Goal: Task Accomplishment & Management: Complete application form

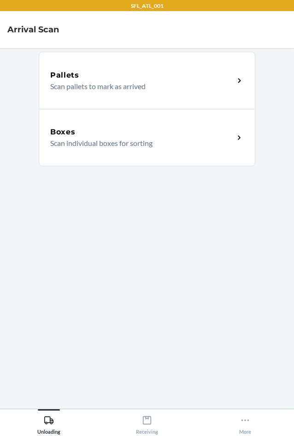
click at [113, 138] on p "Scan individual boxes for sorting" at bounding box center [138, 143] width 177 height 11
click at [205, 145] on p "Scan individual boxes for sorting" at bounding box center [138, 143] width 177 height 11
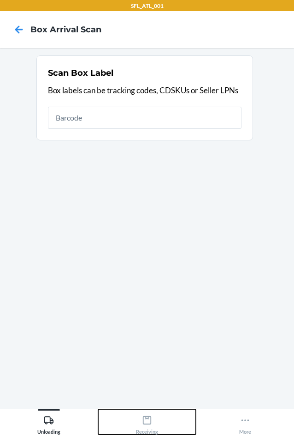
click at [147, 426] on div "Receiving" at bounding box center [147, 422] width 22 height 23
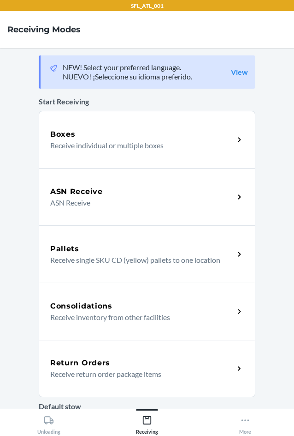
click at [159, 368] on div "Return Orders Receive return order package items" at bounding box center [142, 368] width 184 height 22
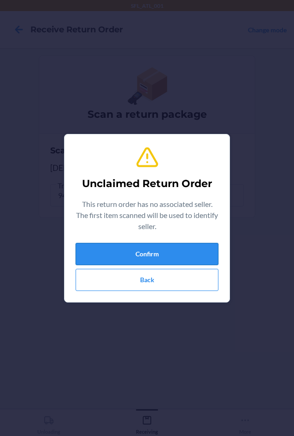
click at [150, 254] on button "Confirm" at bounding box center [147, 254] width 143 height 22
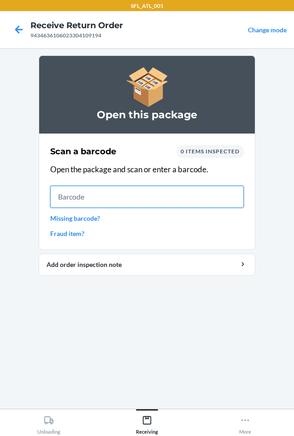
click at [144, 200] on input "text" at bounding box center [147, 197] width 194 height 22
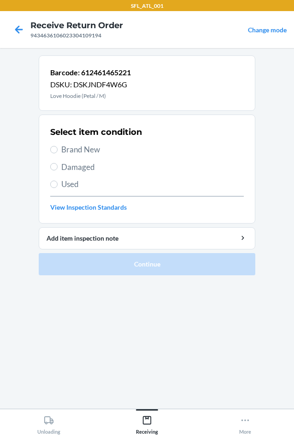
click at [83, 149] on span "Brand New" at bounding box center [152, 150] width 183 height 12
click at [58, 149] on input "Brand New" at bounding box center [53, 149] width 7 height 7
radio input "true"
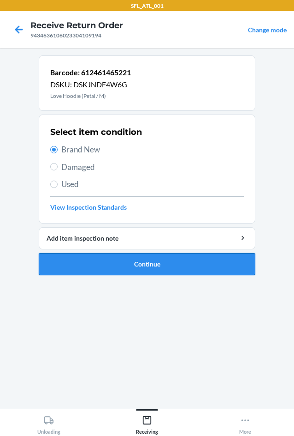
click at [95, 256] on button "Continue" at bounding box center [147, 264] width 217 height 22
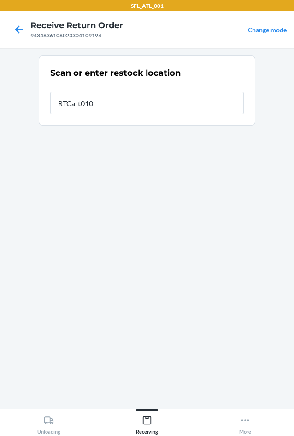
type input "RTCart010"
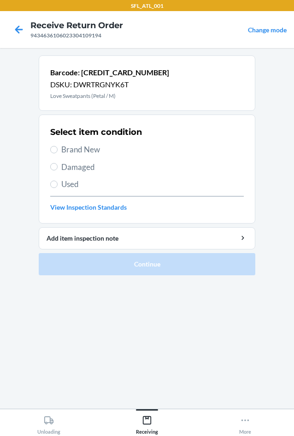
click at [68, 152] on span "Brand New" at bounding box center [152, 150] width 183 height 12
click at [58, 152] on input "Brand New" at bounding box center [53, 149] width 7 height 7
radio input "true"
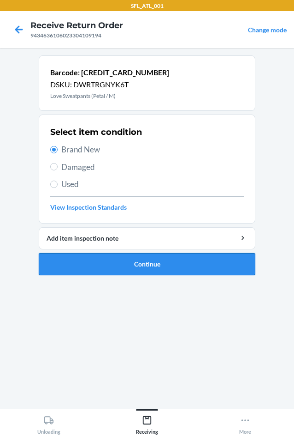
click at [77, 262] on button "Continue" at bounding box center [147, 264] width 217 height 22
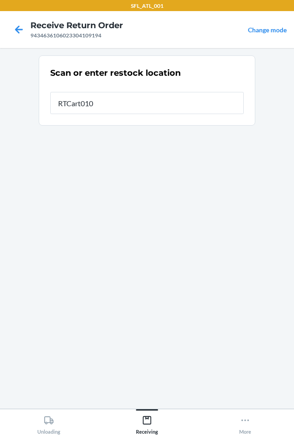
type input "RTCart010"
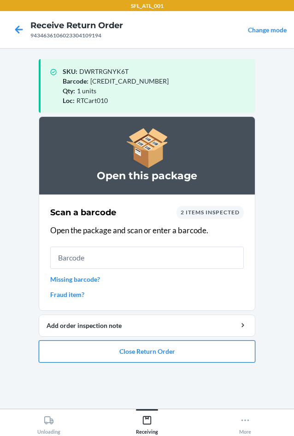
click at [52, 359] on button "Close Return Order" at bounding box center [147, 351] width 217 height 22
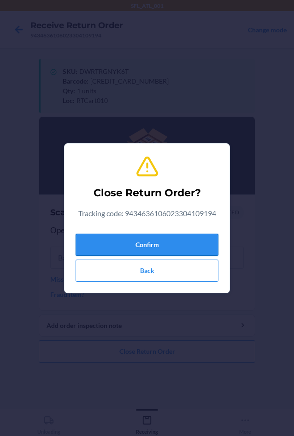
click at [107, 243] on button "Confirm" at bounding box center [147, 245] width 143 height 22
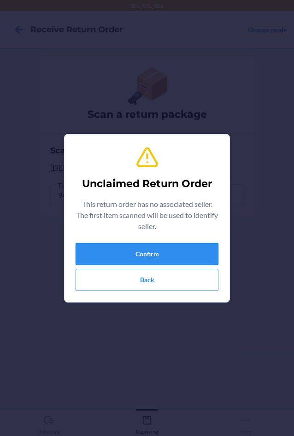
click at [190, 254] on button "Confirm" at bounding box center [147, 254] width 143 height 22
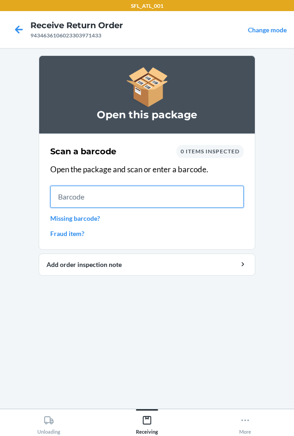
click at [154, 196] on input "text" at bounding box center [147, 197] width 194 height 22
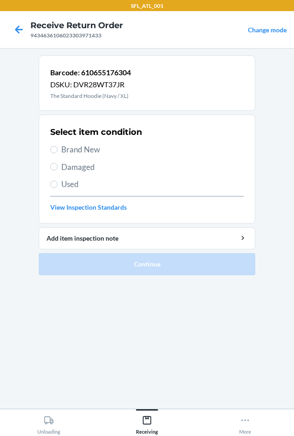
click at [98, 150] on span "Brand New" at bounding box center [152, 150] width 183 height 12
click at [58, 150] on input "Brand New" at bounding box center [53, 149] width 7 height 7
radio input "true"
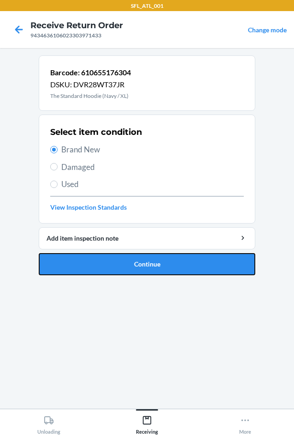
click at [141, 268] on button "Continue" at bounding box center [147, 264] width 217 height 22
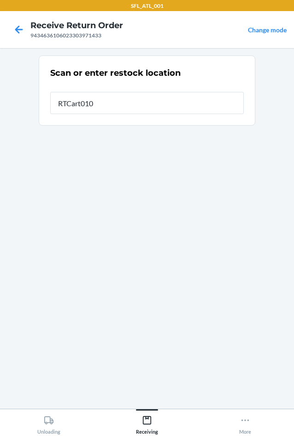
type input "RTCart010"
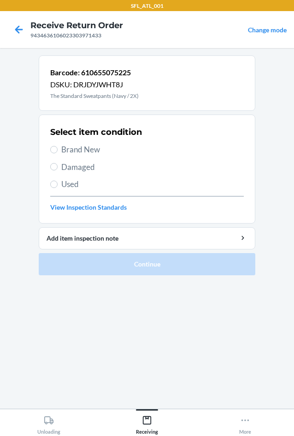
click at [84, 149] on span "Brand New" at bounding box center [152, 150] width 183 height 12
click at [58, 149] on input "Brand New" at bounding box center [53, 149] width 7 height 7
radio input "true"
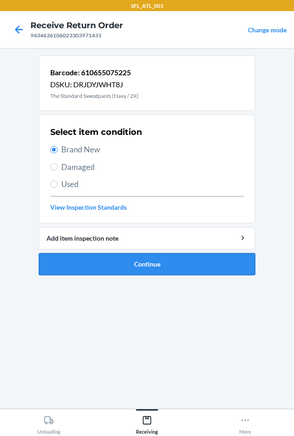
click at [129, 263] on button "Continue" at bounding box center [147, 264] width 217 height 22
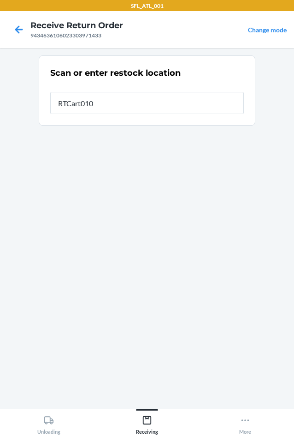
type input "RTCart010"
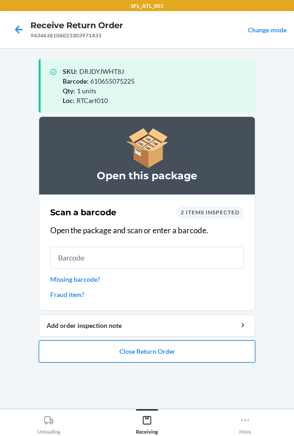
click at [176, 349] on button "Close Return Order" at bounding box center [147, 351] width 217 height 22
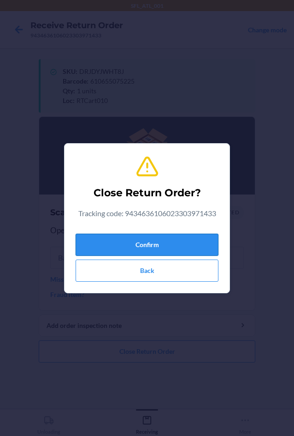
click at [132, 236] on button "Confirm" at bounding box center [147, 245] width 143 height 22
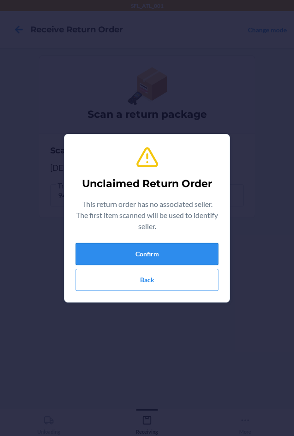
click at [185, 263] on div "Confirm Back" at bounding box center [147, 267] width 143 height 48
click at [183, 255] on button "Confirm" at bounding box center [147, 254] width 143 height 22
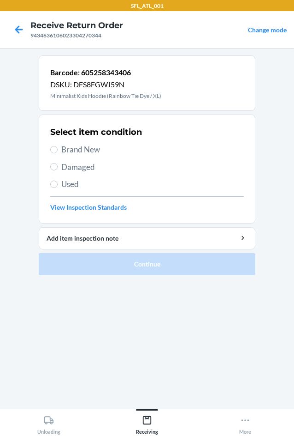
click at [95, 150] on span "Brand New" at bounding box center [152, 150] width 183 height 12
click at [58, 150] on input "Brand New" at bounding box center [53, 149] width 7 height 7
radio input "true"
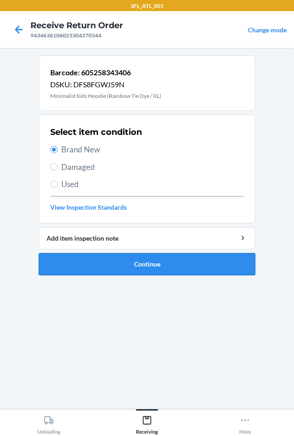
click at [135, 263] on button "Continue" at bounding box center [147, 264] width 217 height 22
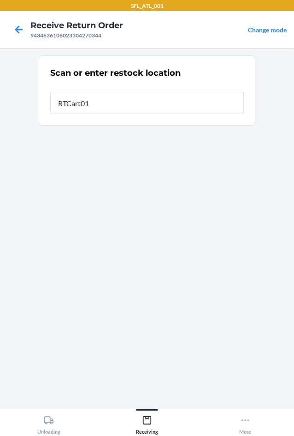
type input "RTCart010"
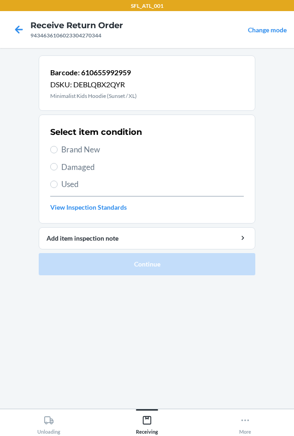
click at [64, 151] on span "Brand New" at bounding box center [152, 150] width 183 height 12
click at [58, 151] on input "Brand New" at bounding box center [53, 149] width 7 height 7
radio input "true"
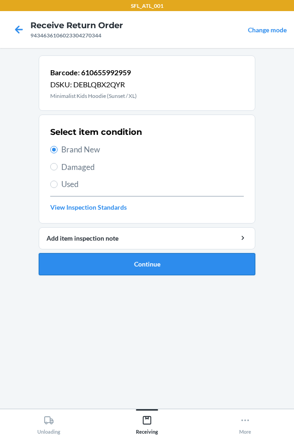
click at [95, 268] on button "Continue" at bounding box center [147, 264] width 217 height 22
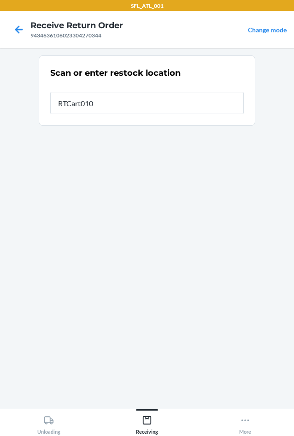
type input "RTCart010"
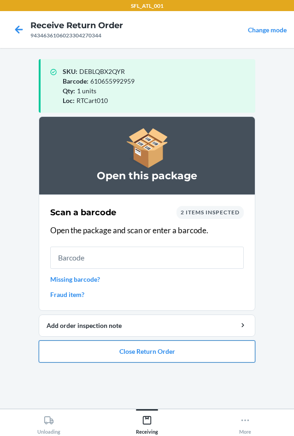
drag, startPoint x: 107, startPoint y: 357, endPoint x: 90, endPoint y: 340, distance: 23.5
click at [106, 356] on button "Close Return Order" at bounding box center [147, 351] width 217 height 22
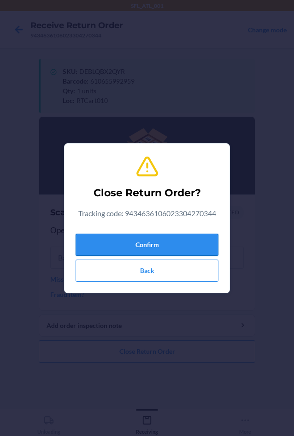
click at [79, 241] on button "Confirm" at bounding box center [147, 245] width 143 height 22
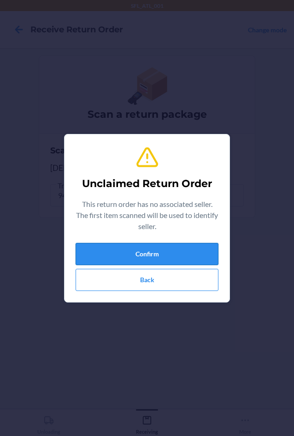
click at [138, 246] on button "Confirm" at bounding box center [147, 254] width 143 height 22
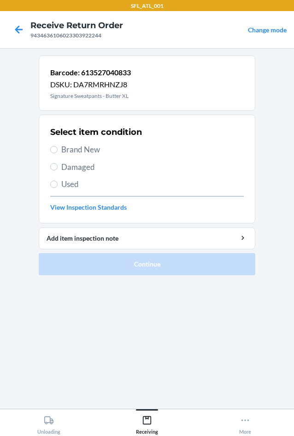
click at [89, 148] on span "Brand New" at bounding box center [152, 150] width 183 height 12
click at [58, 148] on input "Brand New" at bounding box center [53, 149] width 7 height 7
radio input "true"
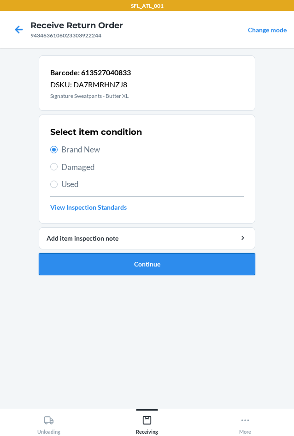
click at [111, 272] on button "Continue" at bounding box center [147, 264] width 217 height 22
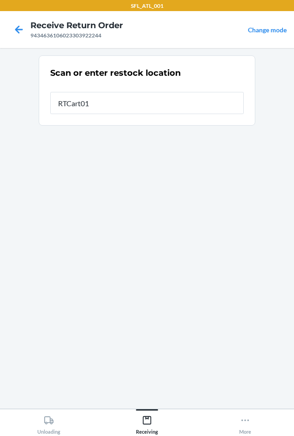
type input "RTCart010"
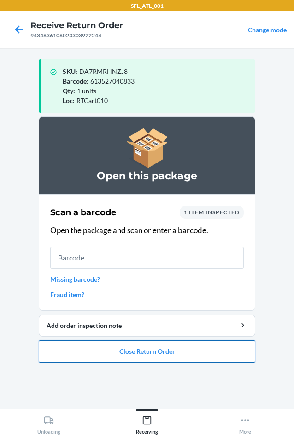
click at [80, 354] on button "Close Return Order" at bounding box center [147, 351] width 217 height 22
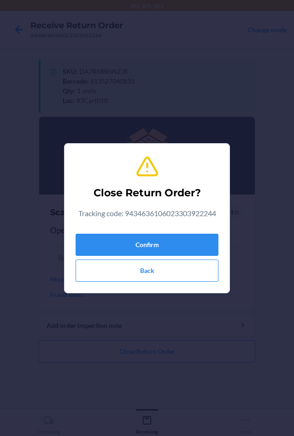
click at [96, 228] on div "Close Return Order? Tracking code: 9434636106023303922244 Confirm Back" at bounding box center [147, 218] width 143 height 134
click at [98, 236] on button "Confirm" at bounding box center [147, 245] width 143 height 22
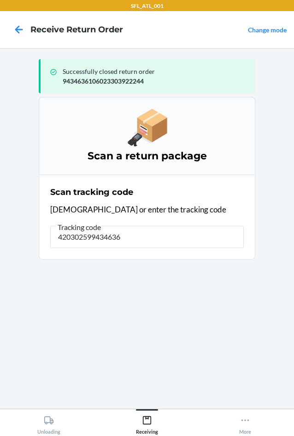
type input "4203025994346361"
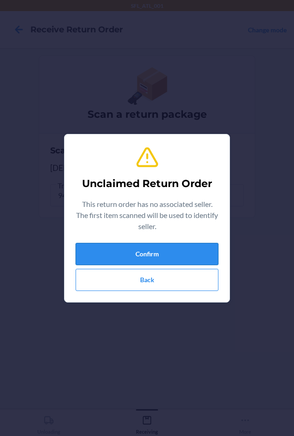
click at [120, 241] on div "Unclaimed Return Order This return order has no associated seller. The first it…" at bounding box center [147, 218] width 143 height 153
click at [121, 244] on button "Confirm" at bounding box center [147, 254] width 143 height 22
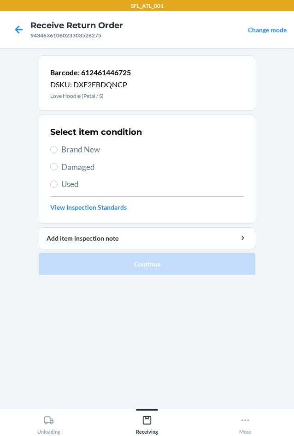
click at [64, 152] on span "Brand New" at bounding box center [152, 150] width 183 height 12
click at [58, 152] on input "Brand New" at bounding box center [53, 149] width 7 height 7
radio input "true"
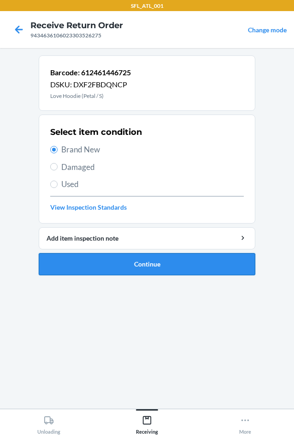
click at [143, 259] on button "Continue" at bounding box center [147, 264] width 217 height 22
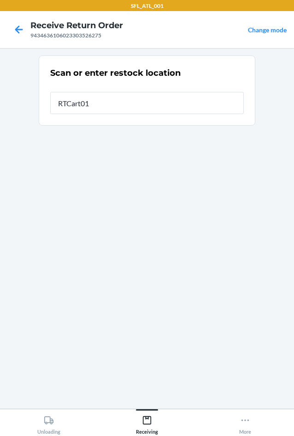
type input "RTCart010"
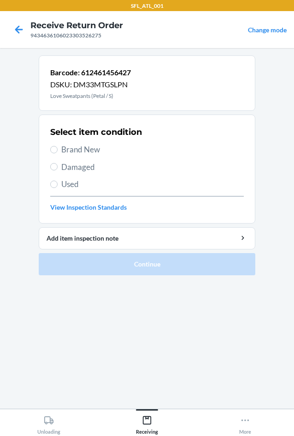
click at [59, 150] on label "Brand New" at bounding box center [147, 150] width 194 height 12
click at [58, 150] on input "Brand New" at bounding box center [53, 149] width 7 height 7
radio input "true"
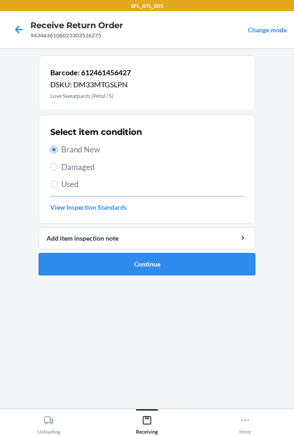
click at [136, 263] on button "Continue" at bounding box center [147, 264] width 217 height 22
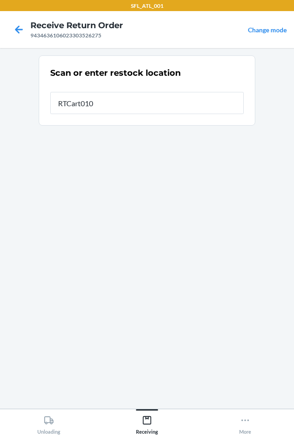
type input "RTCart010"
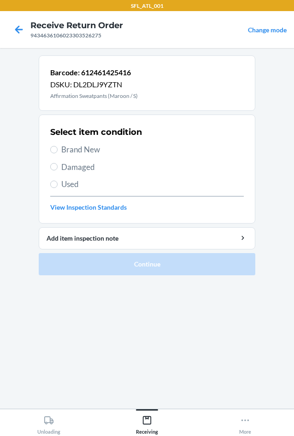
click at [93, 151] on span "Brand New" at bounding box center [152, 150] width 183 height 12
click at [58, 151] on input "Brand New" at bounding box center [53, 149] width 7 height 7
radio input "true"
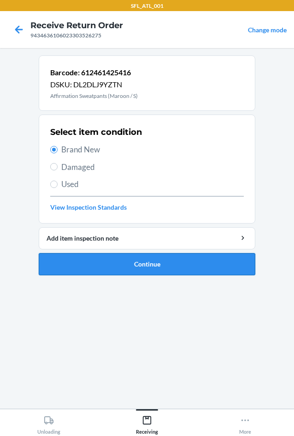
click at [142, 265] on button "Continue" at bounding box center [147, 264] width 217 height 22
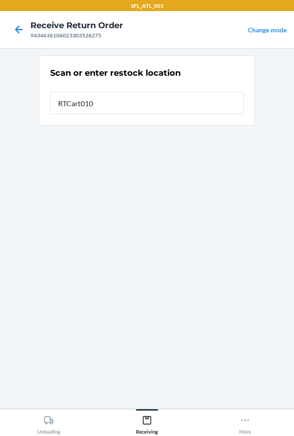
type input "RTCart010"
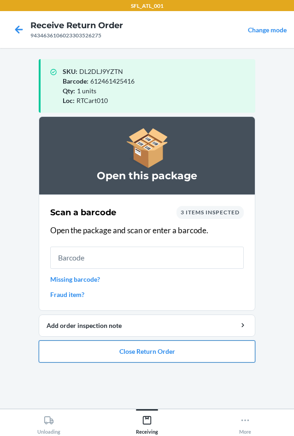
click at [177, 348] on button "Close Return Order" at bounding box center [147, 351] width 217 height 22
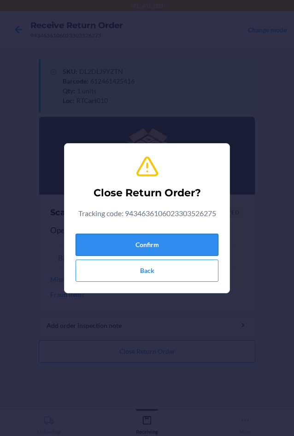
click at [166, 251] on button "Confirm" at bounding box center [147, 245] width 143 height 22
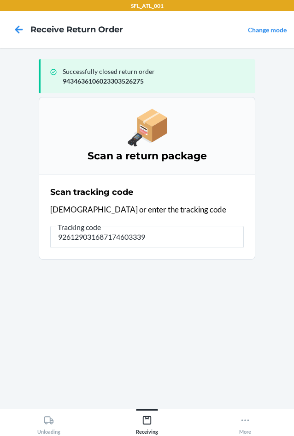
type input "9261290316871746033394"
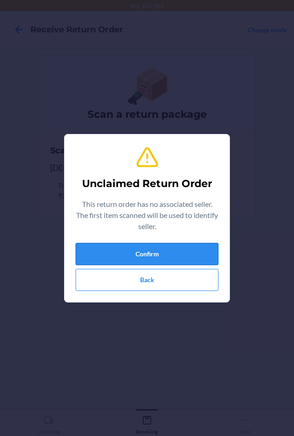
click at [154, 252] on button "Confirm" at bounding box center [147, 254] width 143 height 22
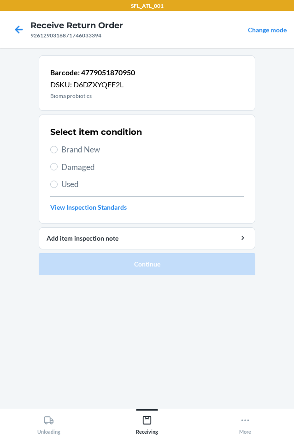
click at [94, 148] on span "Brand New" at bounding box center [152, 150] width 183 height 12
click at [58, 148] on input "Brand New" at bounding box center [53, 149] width 7 height 7
radio input "true"
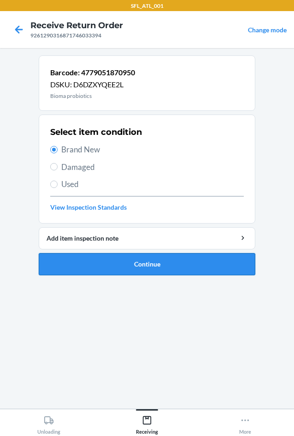
click at [114, 263] on button "Continue" at bounding box center [147, 264] width 217 height 22
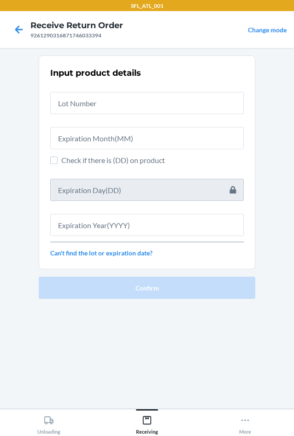
click at [10, 29] on div at bounding box center [18, 29] width 23 height 23
click at [20, 28] on icon at bounding box center [19, 30] width 16 height 16
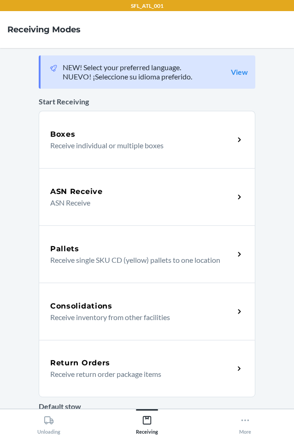
click at [85, 376] on p "Receive return order package items" at bounding box center [138, 373] width 177 height 11
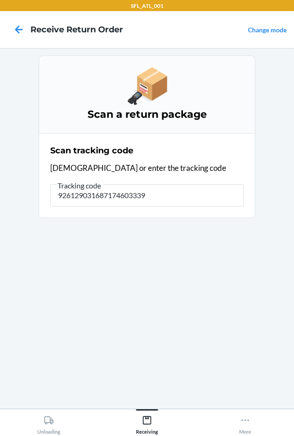
type input "9261290316871746033394"
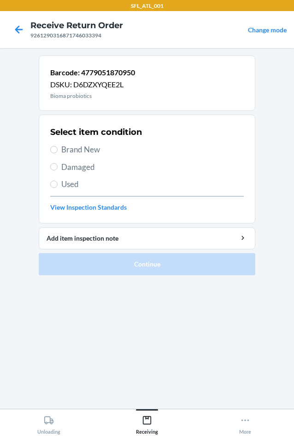
click at [77, 161] on span "Damaged" at bounding box center [152, 167] width 183 height 12
click at [58, 163] on input "Damaged" at bounding box center [53, 166] width 7 height 7
radio input "true"
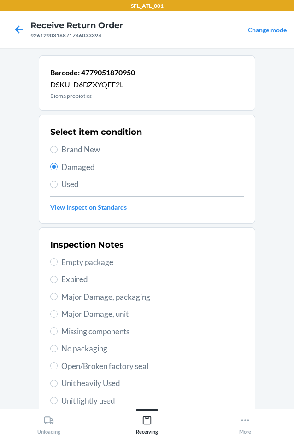
click at [88, 325] on span "Missing components" at bounding box center [152, 331] width 183 height 12
click at [58, 327] on input "Missing components" at bounding box center [53, 330] width 7 height 7
radio input "true"
click at [88, 313] on span "Major Damage, unit" at bounding box center [152, 314] width 183 height 12
click at [58, 313] on input "Major Damage, unit" at bounding box center [53, 313] width 7 height 7
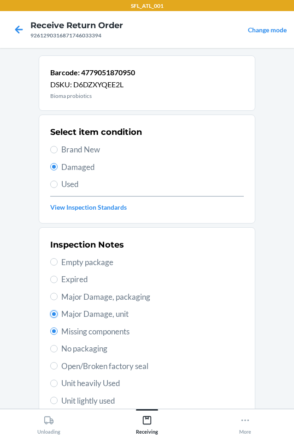
radio input "true"
radio input "false"
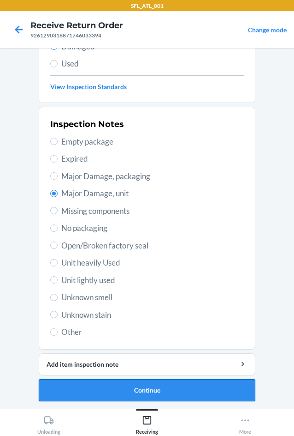
click at [67, 389] on button "Continue" at bounding box center [147, 390] width 217 height 22
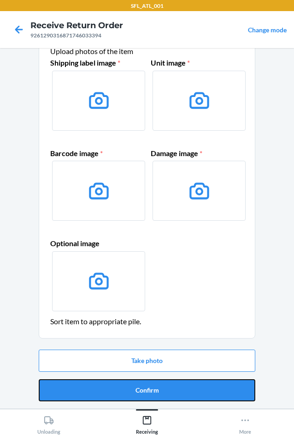
click at [77, 391] on button "Confirm" at bounding box center [147, 390] width 217 height 22
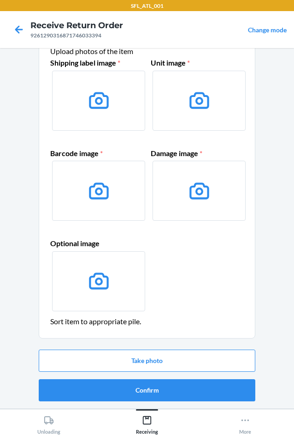
scroll to position [0, 0]
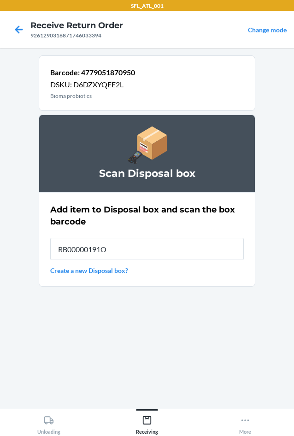
type input "RB00000191O"
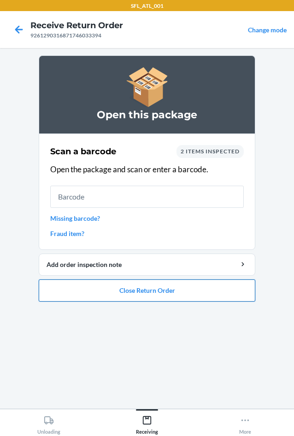
click at [215, 292] on button "Close Return Order" at bounding box center [147, 290] width 217 height 22
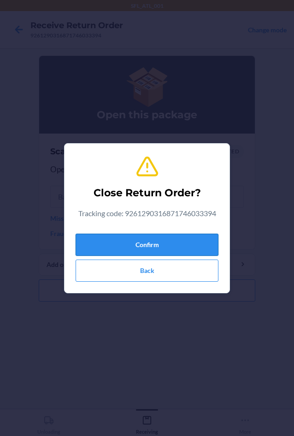
click at [181, 245] on button "Confirm" at bounding box center [147, 245] width 143 height 22
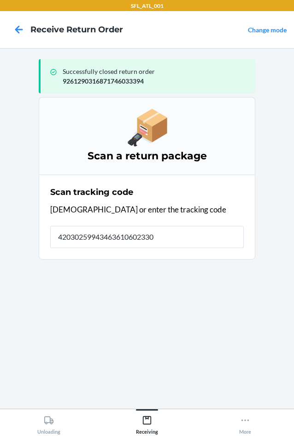
type input "420302599434636106023304"
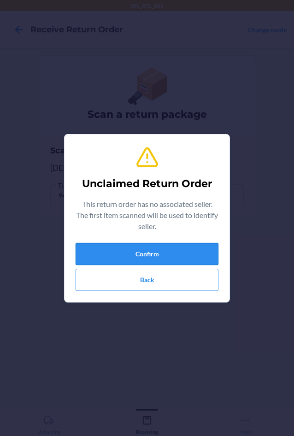
click at [153, 257] on button "Confirm" at bounding box center [147, 254] width 143 height 22
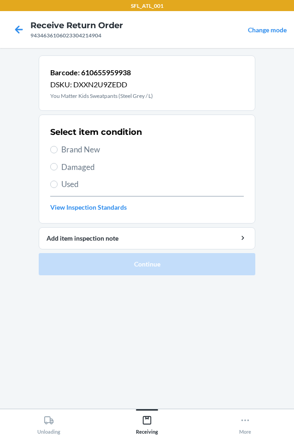
click at [85, 148] on span "Brand New" at bounding box center [152, 150] width 183 height 12
click at [58, 148] on input "Brand New" at bounding box center [53, 149] width 7 height 7
radio input "true"
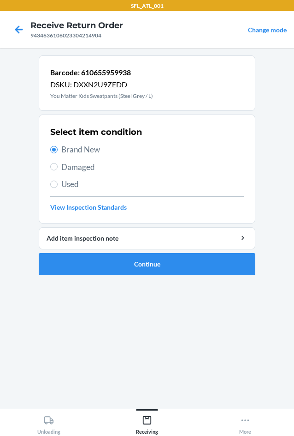
click at [117, 252] on li "Barcode: 610655959938 DSKU: DXXN2U9ZEDD You Matter Kids Sweatpants (Steel Grey …" at bounding box center [147, 165] width 217 height 220
click at [120, 264] on button "Continue" at bounding box center [147, 264] width 217 height 22
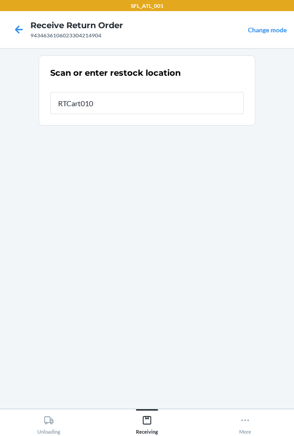
type input "RTCart010"
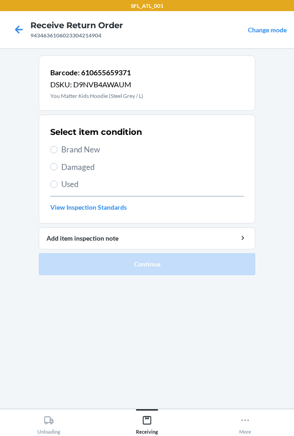
click at [69, 152] on span "Brand New" at bounding box center [152, 150] width 183 height 12
click at [58, 152] on input "Brand New" at bounding box center [53, 149] width 7 height 7
radio input "true"
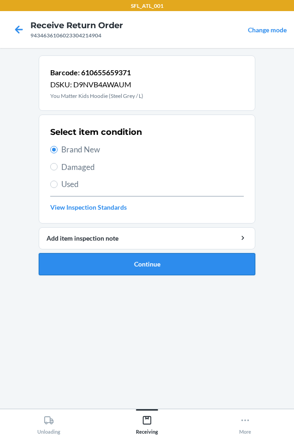
click at [108, 269] on button "Continue" at bounding box center [147, 264] width 217 height 22
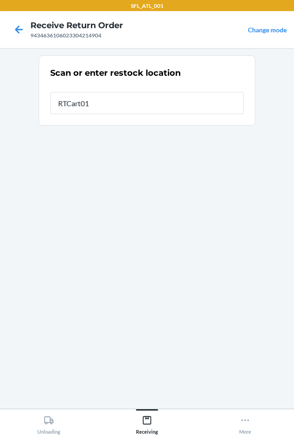
type input "RTCart010"
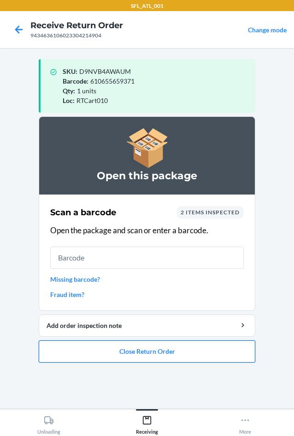
click at [95, 351] on button "Close Return Order" at bounding box center [147, 351] width 217 height 22
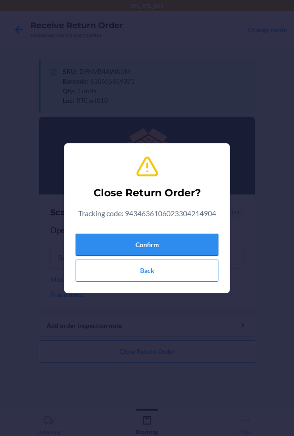
click at [109, 245] on button "Confirm" at bounding box center [147, 245] width 143 height 22
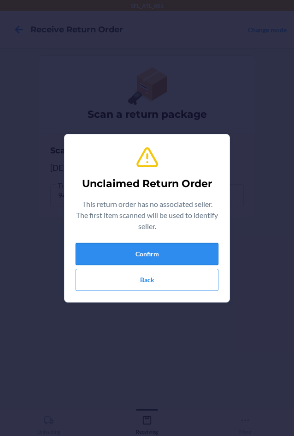
click at [125, 253] on button "Confirm" at bounding box center [147, 254] width 143 height 22
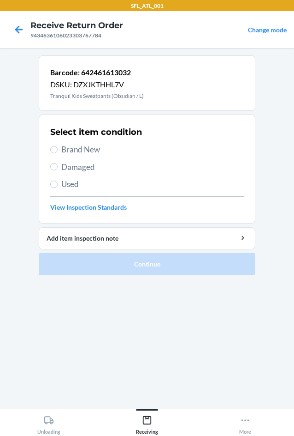
click at [78, 151] on span "Brand New" at bounding box center [152, 150] width 183 height 12
click at [58, 151] on input "Brand New" at bounding box center [53, 149] width 7 height 7
radio input "true"
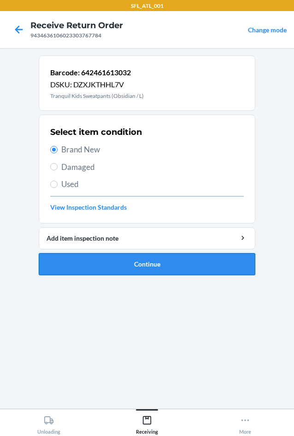
click at [139, 271] on button "Continue" at bounding box center [147, 264] width 217 height 22
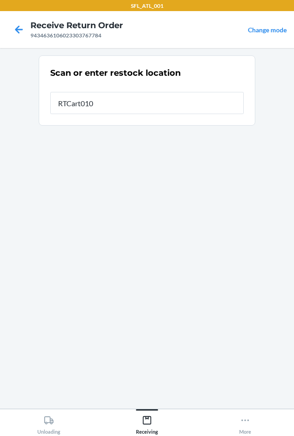
type input "RTCart010"
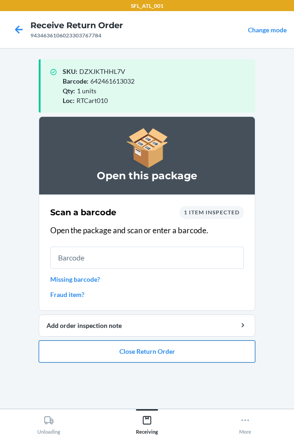
click at [168, 355] on button "Close Return Order" at bounding box center [147, 351] width 217 height 22
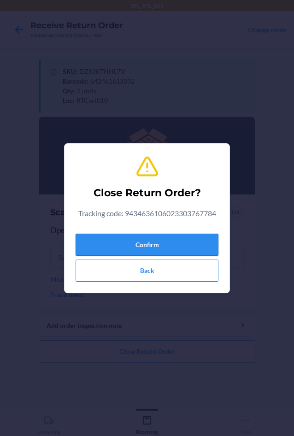
click at [142, 237] on button "Confirm" at bounding box center [147, 245] width 143 height 22
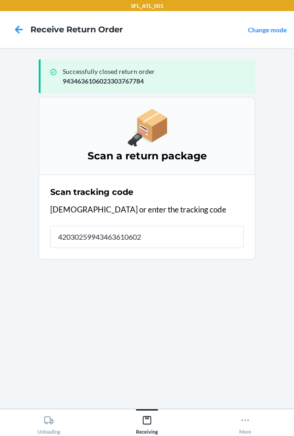
type input "420302599434636106023"
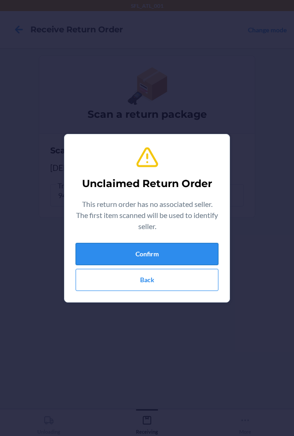
click at [134, 253] on button "Confirm" at bounding box center [147, 254] width 143 height 22
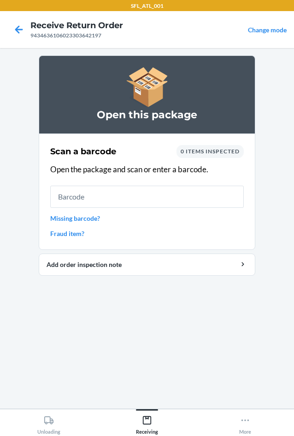
click at [66, 233] on link "Fraud item?" at bounding box center [147, 233] width 194 height 10
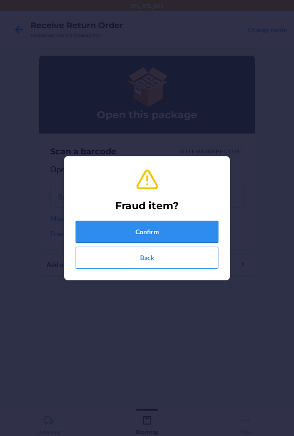
click at [90, 234] on button "Confirm" at bounding box center [147, 232] width 143 height 22
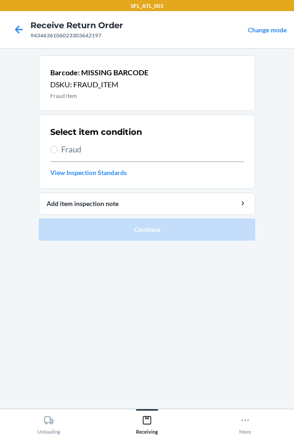
click at [60, 152] on label "Fraud" at bounding box center [147, 150] width 194 height 12
click at [58, 152] on input "Fraud" at bounding box center [53, 149] width 7 height 7
radio input "true"
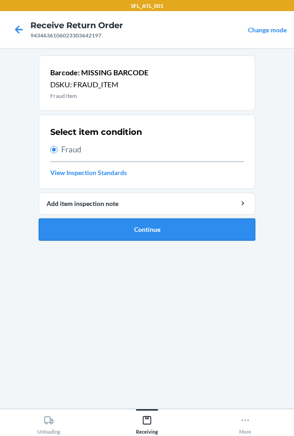
click at [87, 222] on button "Continue" at bounding box center [147, 229] width 217 height 22
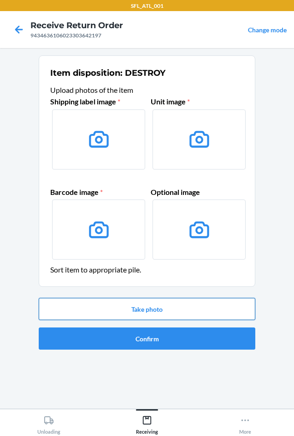
click at [72, 303] on button "Take photo" at bounding box center [147, 309] width 217 height 22
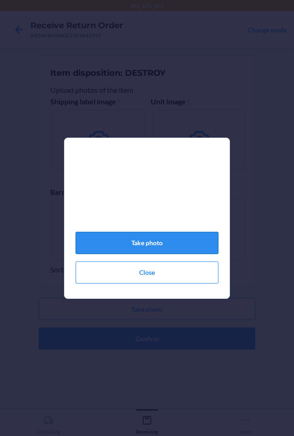
click at [144, 246] on button "Take photo" at bounding box center [147, 243] width 143 height 22
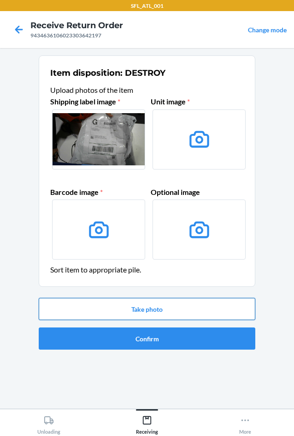
click at [106, 311] on button "Take photo" at bounding box center [147, 309] width 217 height 22
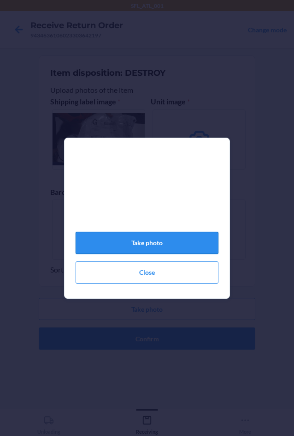
drag, startPoint x: 138, startPoint y: 235, endPoint x: 140, endPoint y: 241, distance: 6.2
click at [138, 236] on div "Take photo Close" at bounding box center [147, 221] width 143 height 131
click at [140, 242] on button "Take photo" at bounding box center [147, 243] width 143 height 22
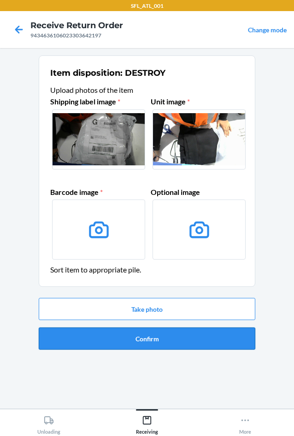
click at [149, 339] on button "Confirm" at bounding box center [147, 338] width 217 height 22
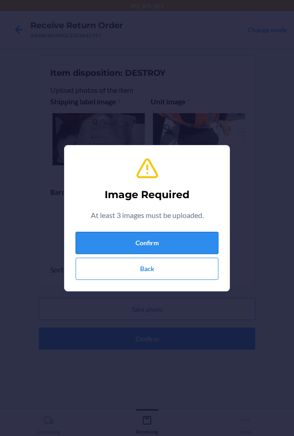
click at [170, 238] on button "Confirm" at bounding box center [147, 243] width 143 height 22
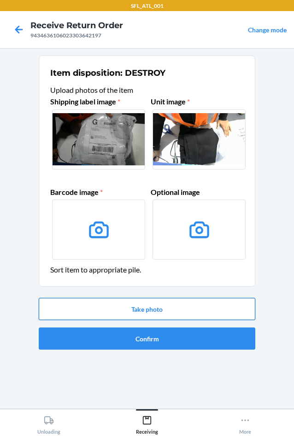
click at [168, 303] on button "Take photo" at bounding box center [147, 309] width 217 height 22
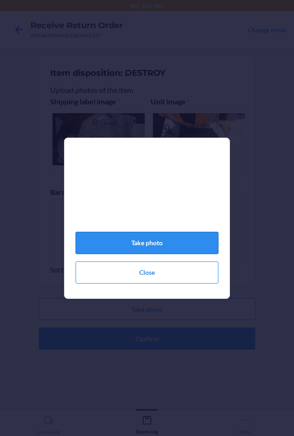
click at [185, 244] on button "Take photo" at bounding box center [147, 243] width 143 height 22
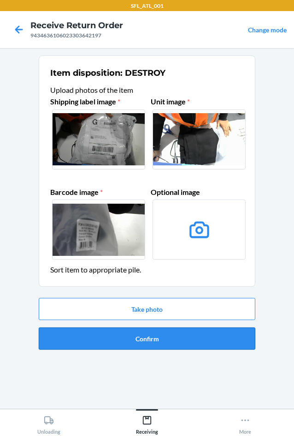
click at [95, 334] on button "Confirm" at bounding box center [147, 338] width 217 height 22
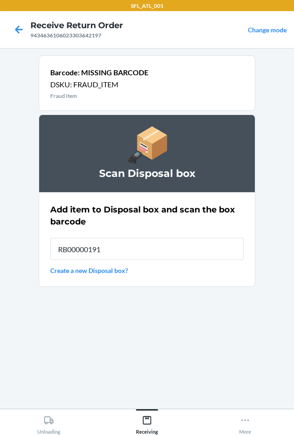
type input "RB00000191O"
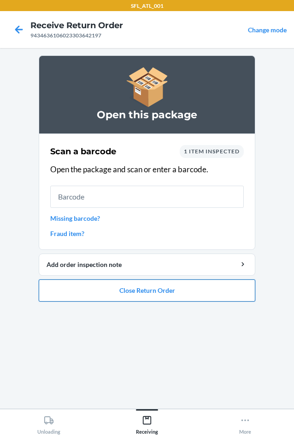
click at [218, 296] on button "Close Return Order" at bounding box center [147, 290] width 217 height 22
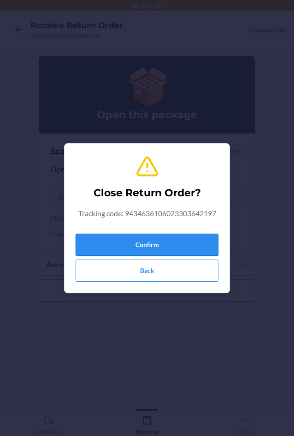
click at [184, 245] on button "Confirm" at bounding box center [147, 245] width 143 height 22
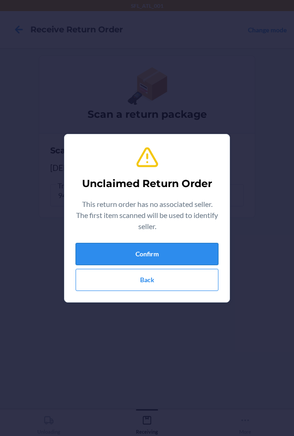
click at [203, 243] on button "Confirm" at bounding box center [147, 254] width 143 height 22
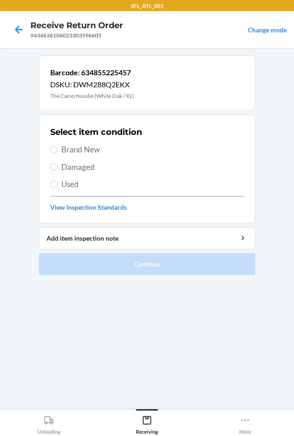
drag, startPoint x: 84, startPoint y: 151, endPoint x: 98, endPoint y: 183, distance: 34.5
click at [84, 151] on span "Brand New" at bounding box center [152, 150] width 183 height 12
click at [58, 151] on input "Brand New" at bounding box center [53, 149] width 7 height 7
radio input "true"
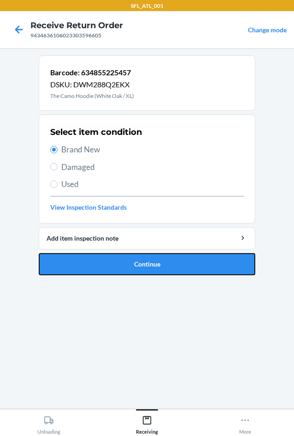
drag, startPoint x: 150, startPoint y: 256, endPoint x: 173, endPoint y: 266, distance: 25.0
click at [150, 254] on button "Continue" at bounding box center [147, 264] width 217 height 22
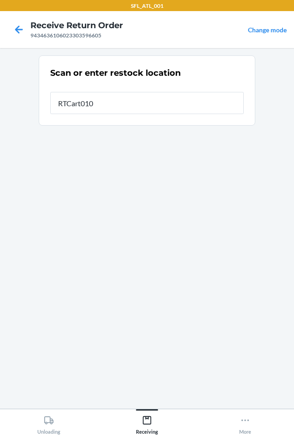
type input "RTCart010"
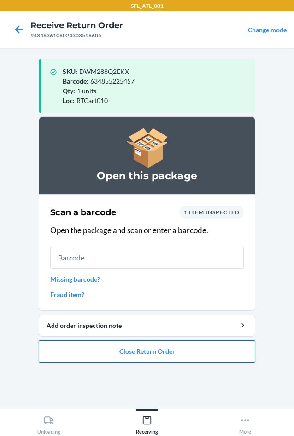
click at [52, 352] on button "Close Return Order" at bounding box center [147, 351] width 217 height 22
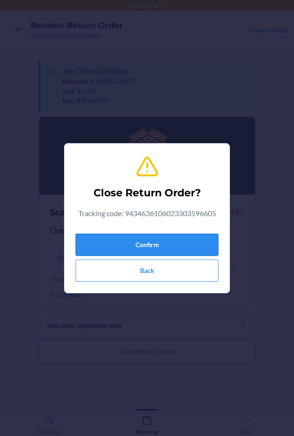
click at [88, 247] on button "Confirm" at bounding box center [147, 245] width 143 height 22
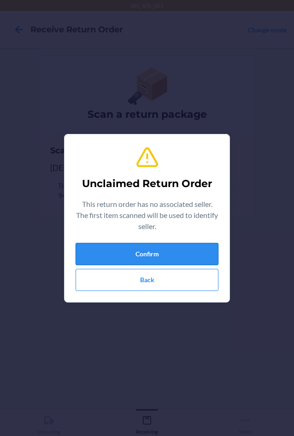
drag, startPoint x: 95, startPoint y: 254, endPoint x: 100, endPoint y: 247, distance: 8.6
click at [99, 248] on button "Confirm" at bounding box center [147, 254] width 143 height 22
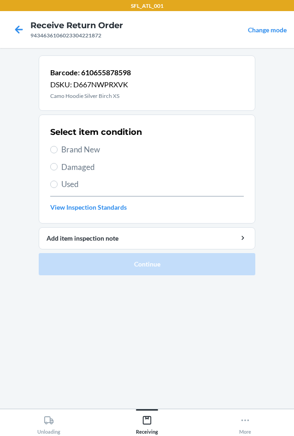
drag, startPoint x: 77, startPoint y: 149, endPoint x: 92, endPoint y: 168, distance: 24.3
click at [79, 150] on span "Brand New" at bounding box center [152, 150] width 183 height 12
click at [58, 150] on input "Brand New" at bounding box center [53, 149] width 7 height 7
radio input "true"
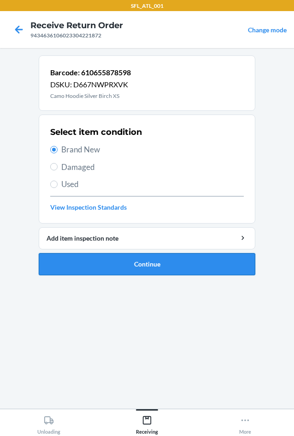
click at [106, 261] on button "Continue" at bounding box center [147, 264] width 217 height 22
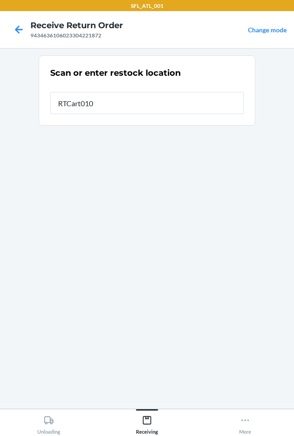
type input "RTCart010"
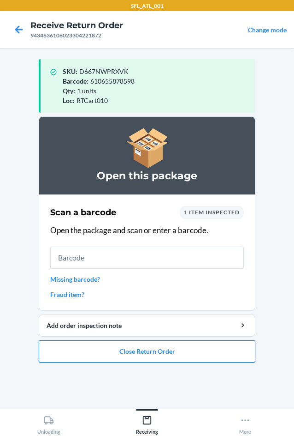
click at [60, 350] on button "Close Return Order" at bounding box center [147, 351] width 217 height 22
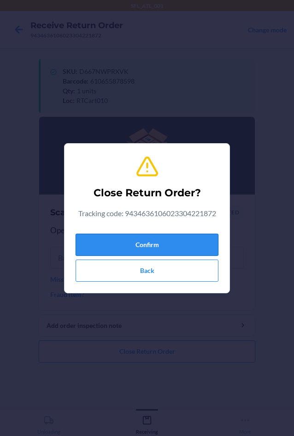
click at [96, 235] on button "Confirm" at bounding box center [147, 245] width 143 height 22
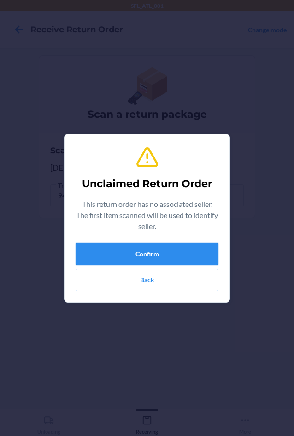
click at [123, 253] on button "Confirm" at bounding box center [147, 254] width 143 height 22
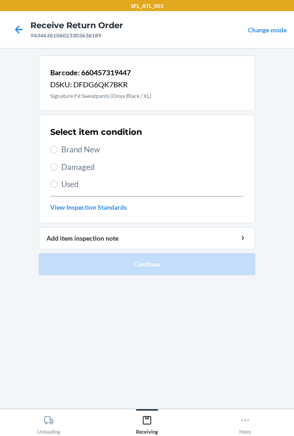
click at [91, 151] on span "Brand New" at bounding box center [152, 150] width 183 height 12
click at [58, 151] on input "Brand New" at bounding box center [53, 149] width 7 height 7
radio input "true"
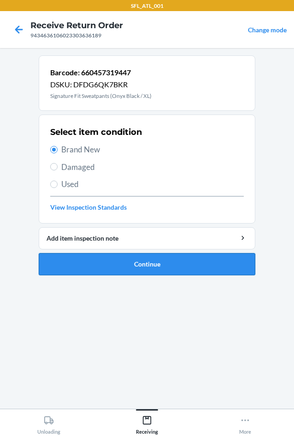
click at [108, 271] on button "Continue" at bounding box center [147, 264] width 217 height 22
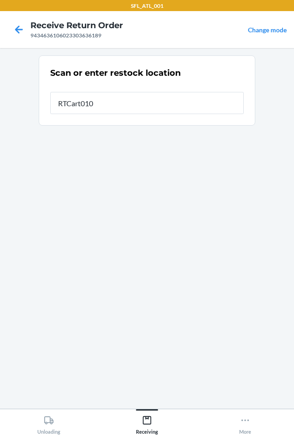
type input "RTCart010"
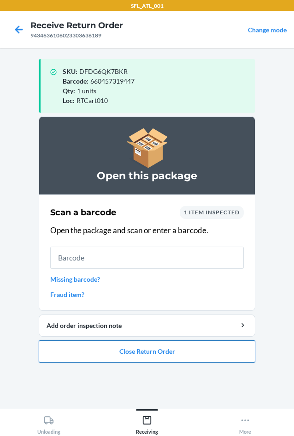
click at [66, 356] on button "Close Return Order" at bounding box center [147, 351] width 217 height 22
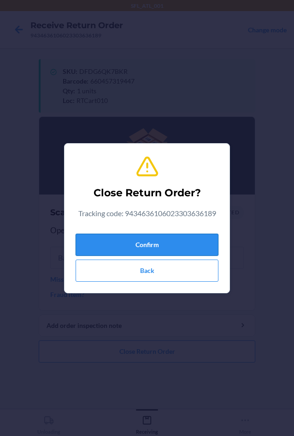
click at [98, 234] on button "Confirm" at bounding box center [147, 245] width 143 height 22
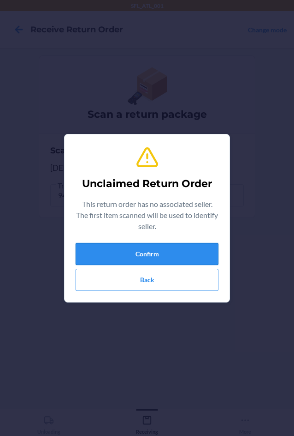
click at [191, 245] on button "Confirm" at bounding box center [147, 254] width 143 height 22
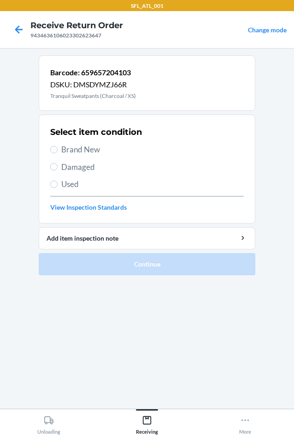
click at [79, 145] on span "Brand New" at bounding box center [152, 150] width 183 height 12
click at [58, 146] on input "Brand New" at bounding box center [53, 149] width 7 height 7
radio input "true"
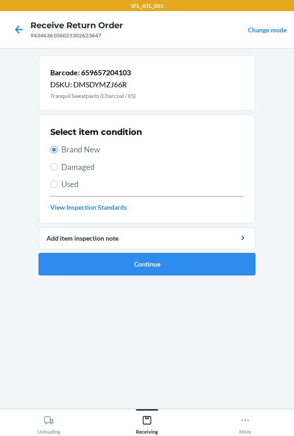
click at [120, 254] on button "Continue" at bounding box center [147, 264] width 217 height 22
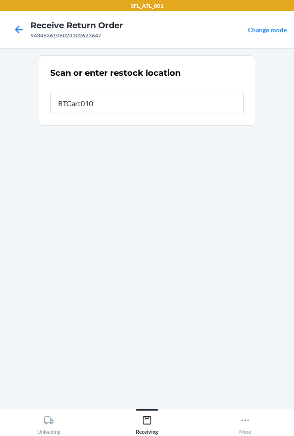
type input "RTCart010"
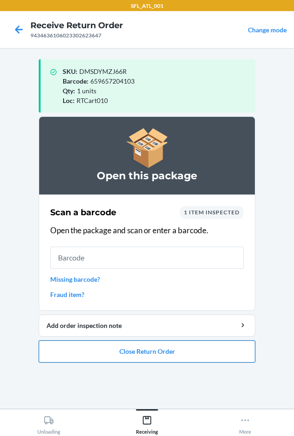
drag, startPoint x: 162, startPoint y: 353, endPoint x: 161, endPoint y: 347, distance: 5.8
click at [162, 348] on button "Close Return Order" at bounding box center [147, 351] width 217 height 22
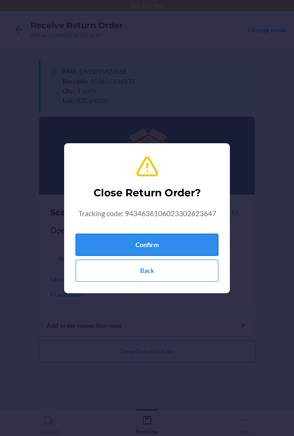
click at [144, 237] on button "Confirm" at bounding box center [147, 245] width 143 height 22
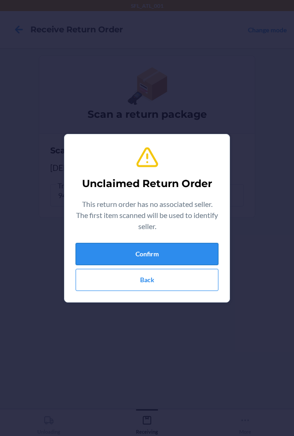
click at [162, 255] on button "Confirm" at bounding box center [147, 254] width 143 height 22
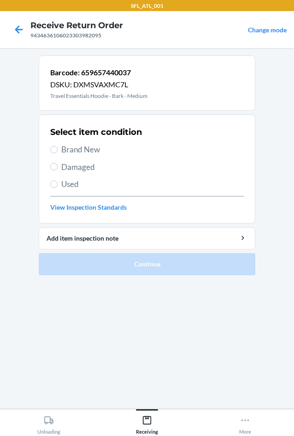
click at [81, 152] on span "Brand New" at bounding box center [152, 150] width 183 height 12
click at [58, 152] on input "Brand New" at bounding box center [53, 149] width 7 height 7
radio input "true"
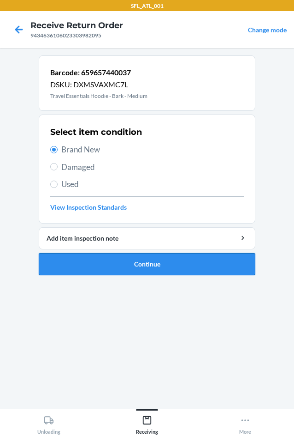
click at [107, 273] on button "Continue" at bounding box center [147, 264] width 217 height 22
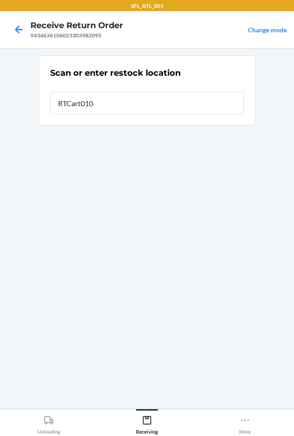
type input "RTCart010"
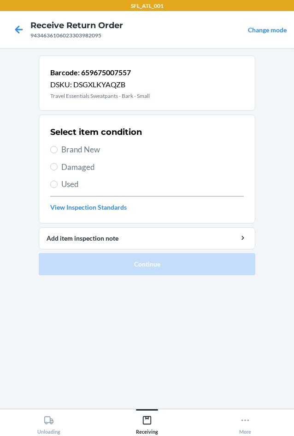
click at [96, 151] on span "Brand New" at bounding box center [152, 150] width 183 height 12
click at [58, 151] on input "Brand New" at bounding box center [53, 149] width 7 height 7
radio input "true"
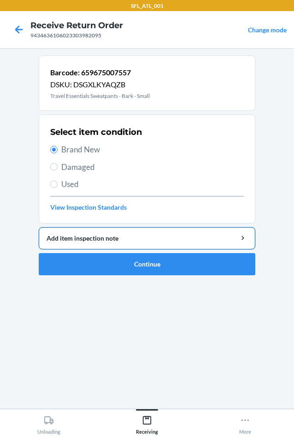
click at [144, 249] on li "Barcode: 659675007557 DSKU: DSGXLKYAQZB Travel Essentials Sweatpants - Bark - S…" at bounding box center [147, 165] width 217 height 220
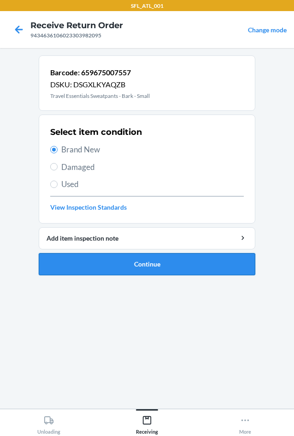
click at [148, 255] on button "Continue" at bounding box center [147, 264] width 217 height 22
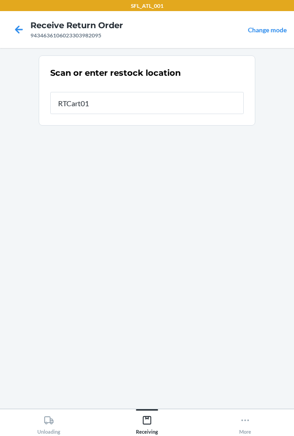
type input "RTCart010"
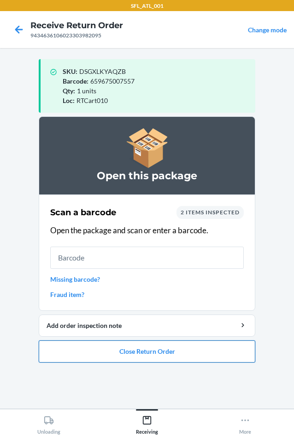
click at [168, 361] on button "Close Return Order" at bounding box center [147, 351] width 217 height 22
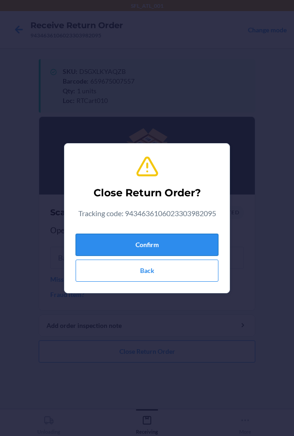
click at [134, 242] on button "Confirm" at bounding box center [147, 245] width 143 height 22
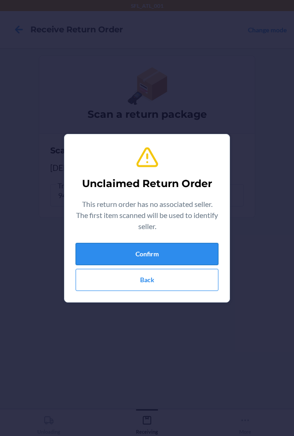
click at [152, 252] on button "Confirm" at bounding box center [147, 254] width 143 height 22
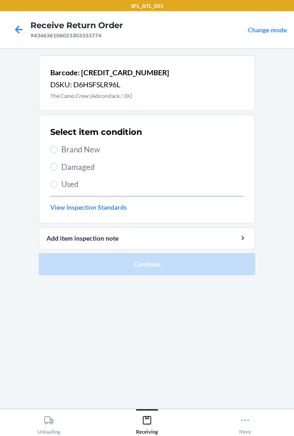
click at [62, 150] on span "Brand New" at bounding box center [152, 150] width 183 height 12
click at [58, 150] on input "Brand New" at bounding box center [53, 149] width 7 height 7
radio input "true"
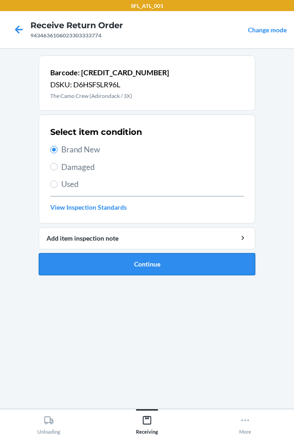
click at [123, 258] on button "Continue" at bounding box center [147, 264] width 217 height 22
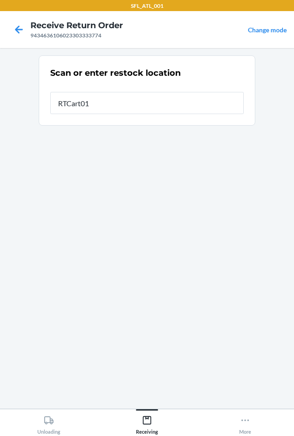
type input "RTCart010"
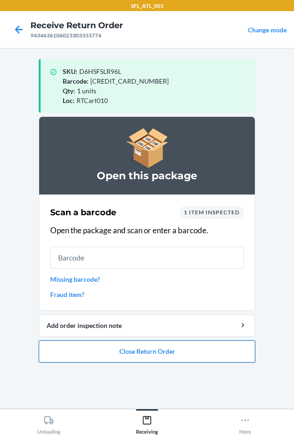
click at [89, 350] on button "Close Return Order" at bounding box center [147, 351] width 217 height 22
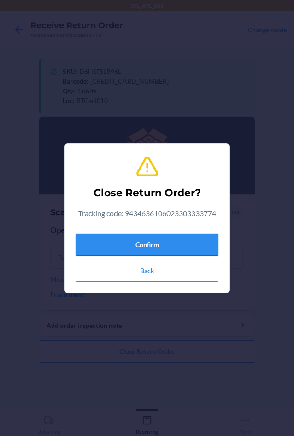
click at [100, 250] on button "Confirm" at bounding box center [147, 245] width 143 height 22
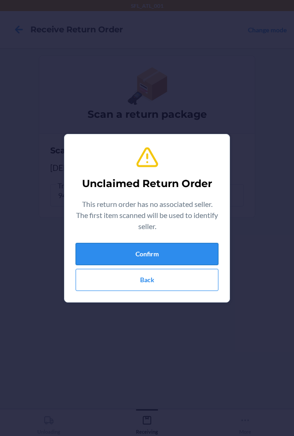
click at [139, 250] on button "Confirm" at bounding box center [147, 254] width 143 height 22
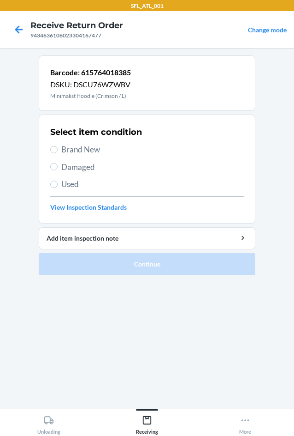
click at [63, 149] on span "Brand New" at bounding box center [152, 150] width 183 height 12
click at [58, 149] on input "Brand New" at bounding box center [53, 149] width 7 height 7
radio input "true"
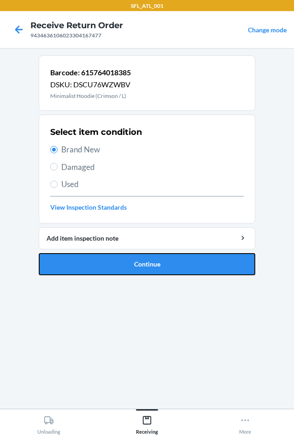
click at [120, 269] on button "Continue" at bounding box center [147, 264] width 217 height 22
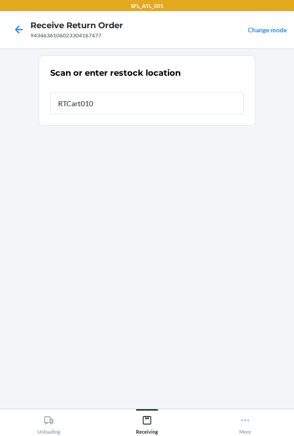
type input "RTCart010"
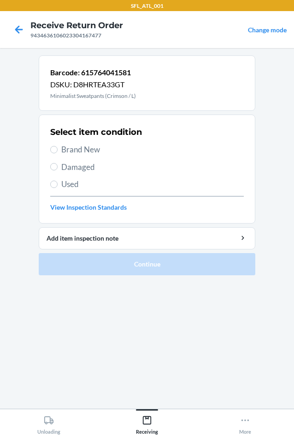
click at [60, 150] on label "Brand New" at bounding box center [147, 150] width 194 height 12
click at [58, 150] on input "Brand New" at bounding box center [53, 149] width 7 height 7
radio input "true"
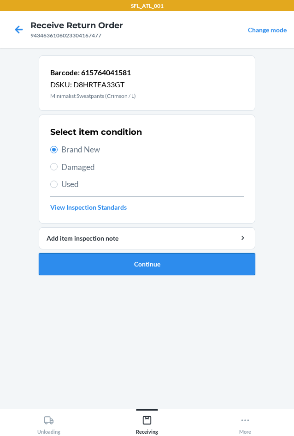
click at [140, 269] on button "Continue" at bounding box center [147, 264] width 217 height 22
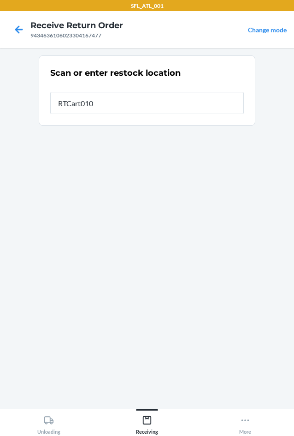
type input "RTCart010"
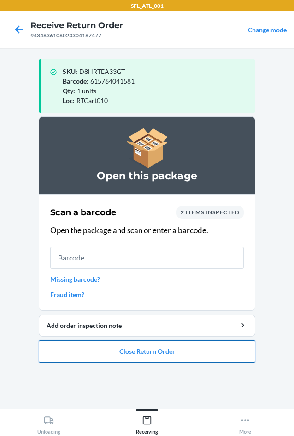
click at [102, 348] on button "Close Return Order" at bounding box center [147, 351] width 217 height 22
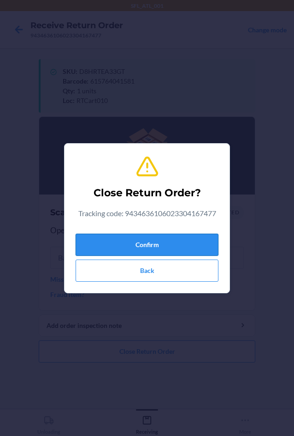
drag, startPoint x: 96, startPoint y: 245, endPoint x: 102, endPoint y: 251, distance: 8.5
click at [97, 249] on button "Confirm" at bounding box center [147, 245] width 143 height 22
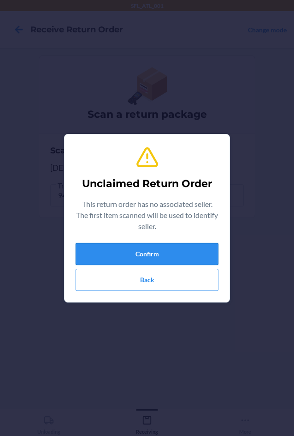
click at [159, 243] on button "Confirm" at bounding box center [147, 254] width 143 height 22
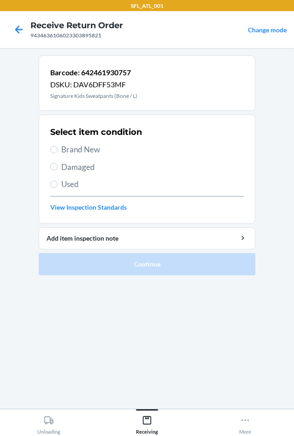
click at [80, 148] on span "Brand New" at bounding box center [152, 150] width 183 height 12
click at [58, 148] on input "Brand New" at bounding box center [53, 149] width 7 height 7
radio input "true"
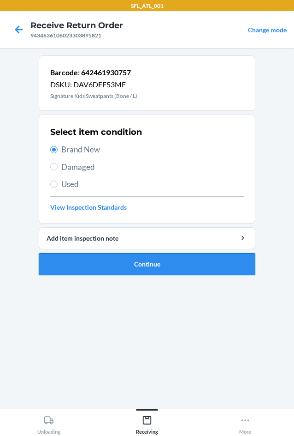
click at [107, 255] on button "Continue" at bounding box center [147, 264] width 217 height 22
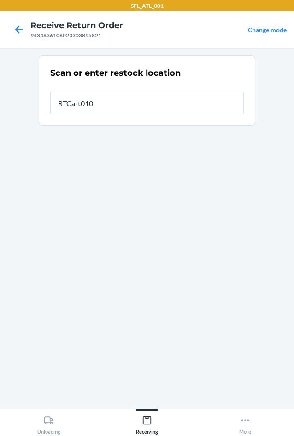
type input "RTCart010"
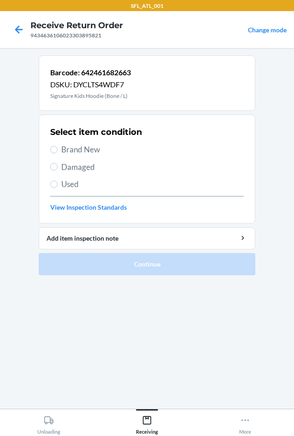
click at [94, 152] on span "Brand New" at bounding box center [152, 150] width 183 height 12
click at [58, 152] on input "Brand New" at bounding box center [53, 149] width 7 height 7
radio input "true"
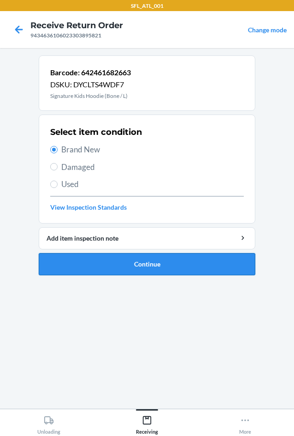
click at [161, 273] on button "Continue" at bounding box center [147, 264] width 217 height 22
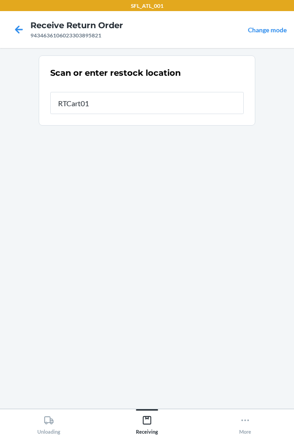
type input "RTCart010"
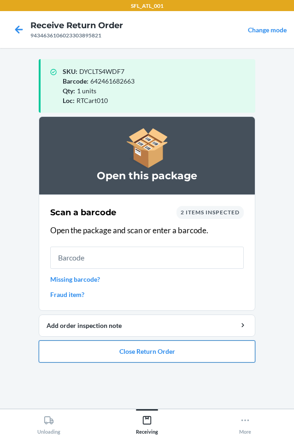
click at [136, 355] on button "Close Return Order" at bounding box center [147, 351] width 217 height 22
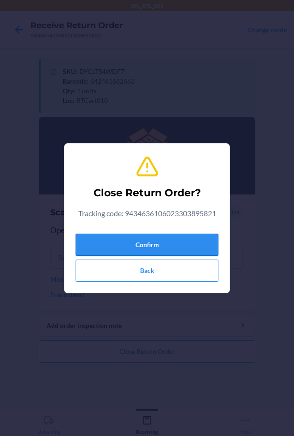
click at [137, 243] on button "Confirm" at bounding box center [147, 245] width 143 height 22
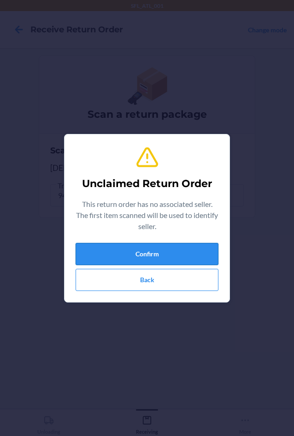
click at [169, 256] on button "Confirm" at bounding box center [147, 254] width 143 height 22
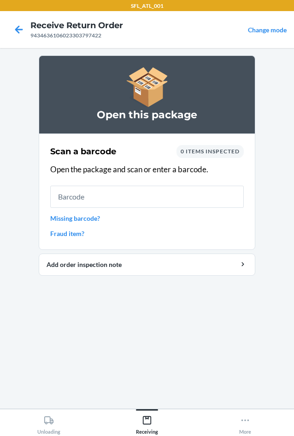
click at [64, 217] on link "Missing barcode?" at bounding box center [147, 218] width 194 height 10
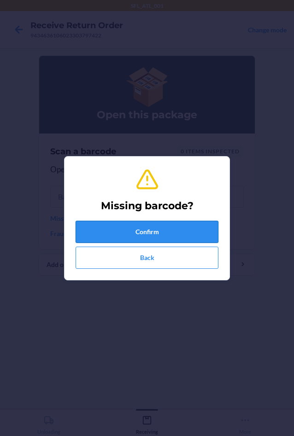
click at [164, 234] on button "Confirm" at bounding box center [147, 232] width 143 height 22
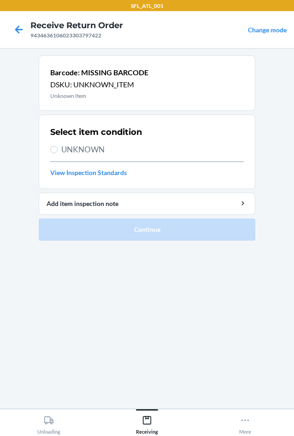
click at [66, 144] on span "UNKNOWN" at bounding box center [152, 150] width 183 height 12
click at [58, 146] on input "UNKNOWN" at bounding box center [53, 149] width 7 height 7
radio input "true"
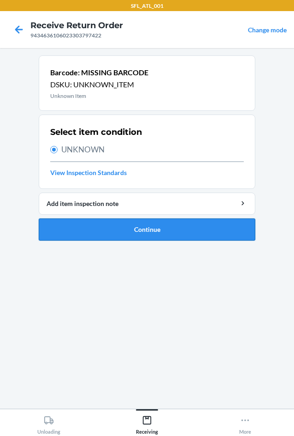
click at [109, 235] on button "Continue" at bounding box center [147, 229] width 217 height 22
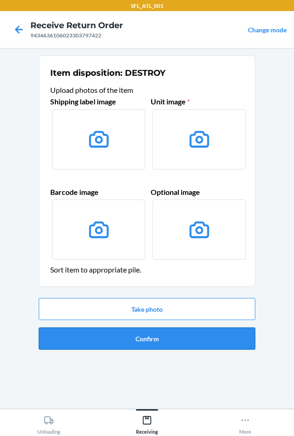
click at [132, 348] on button "Confirm" at bounding box center [147, 338] width 217 height 22
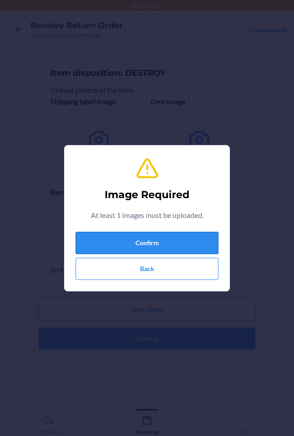
click at [132, 240] on button "Confirm" at bounding box center [147, 243] width 143 height 22
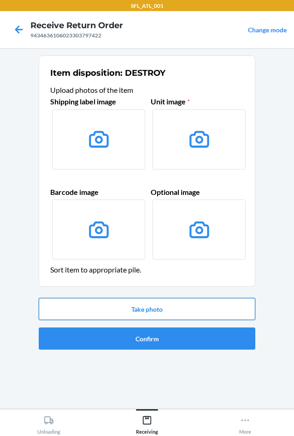
click at [158, 312] on button "Take photo" at bounding box center [147, 309] width 217 height 22
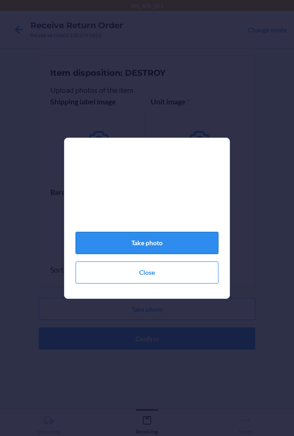
click at [185, 247] on button "Take photo" at bounding box center [147, 243] width 143 height 22
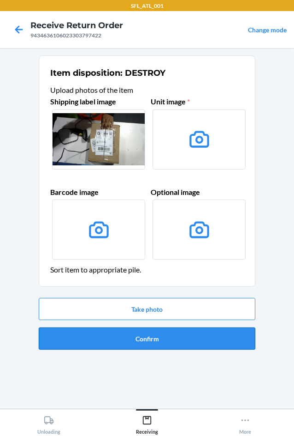
click at [108, 339] on button "Confirm" at bounding box center [147, 338] width 217 height 22
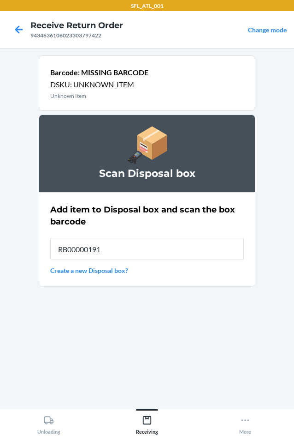
type input "RB00000191O"
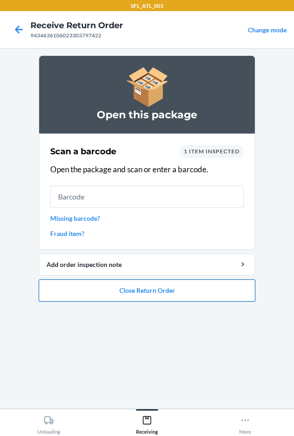
click at [171, 295] on button "Close Return Order" at bounding box center [147, 290] width 217 height 22
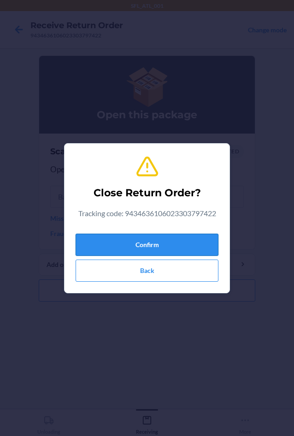
click at [165, 243] on button "Confirm" at bounding box center [147, 245] width 143 height 22
